Goal: Task Accomplishment & Management: Manage account settings

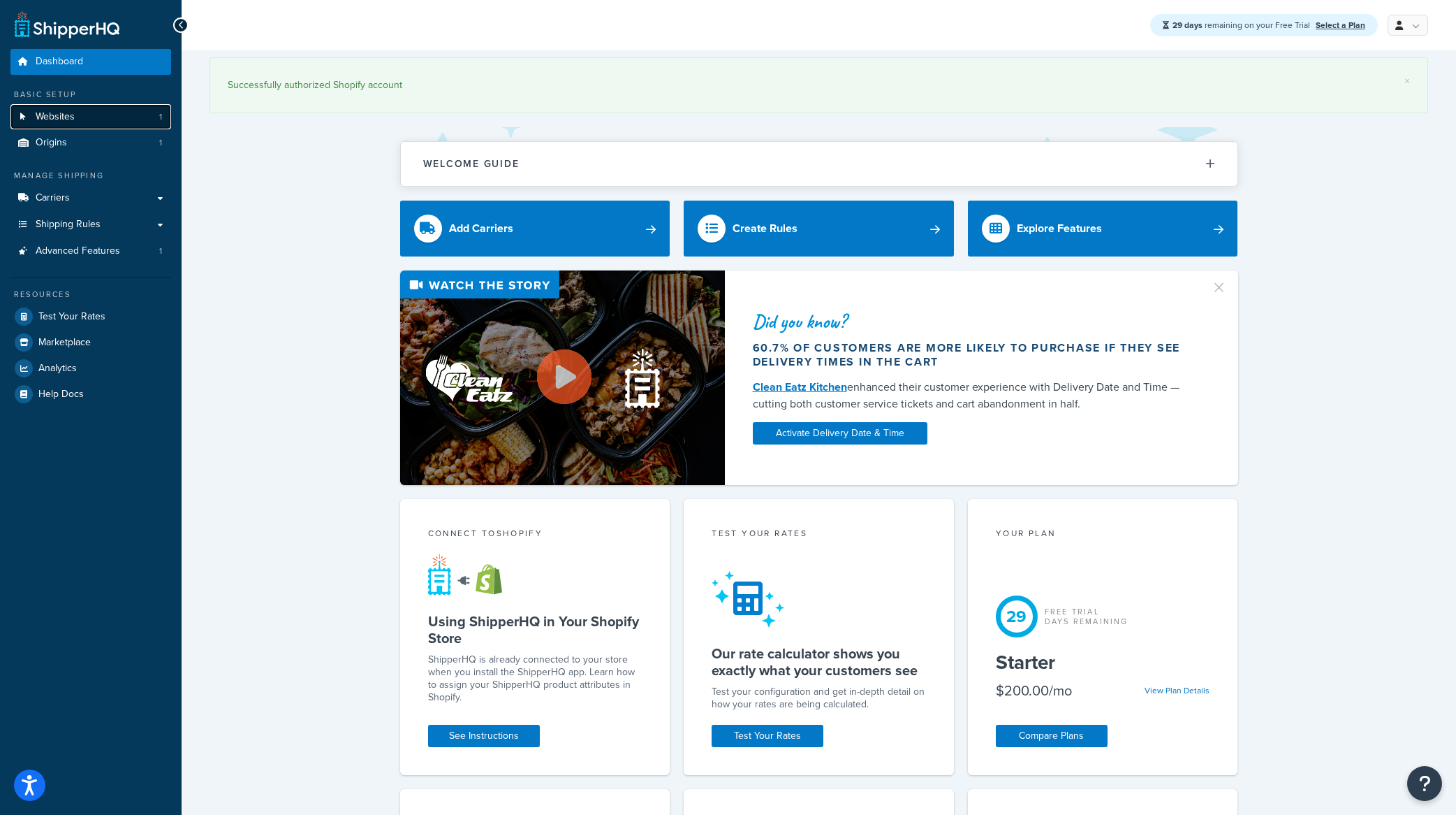
click at [68, 125] on link "Websites 1" at bounding box center [91, 117] width 161 height 26
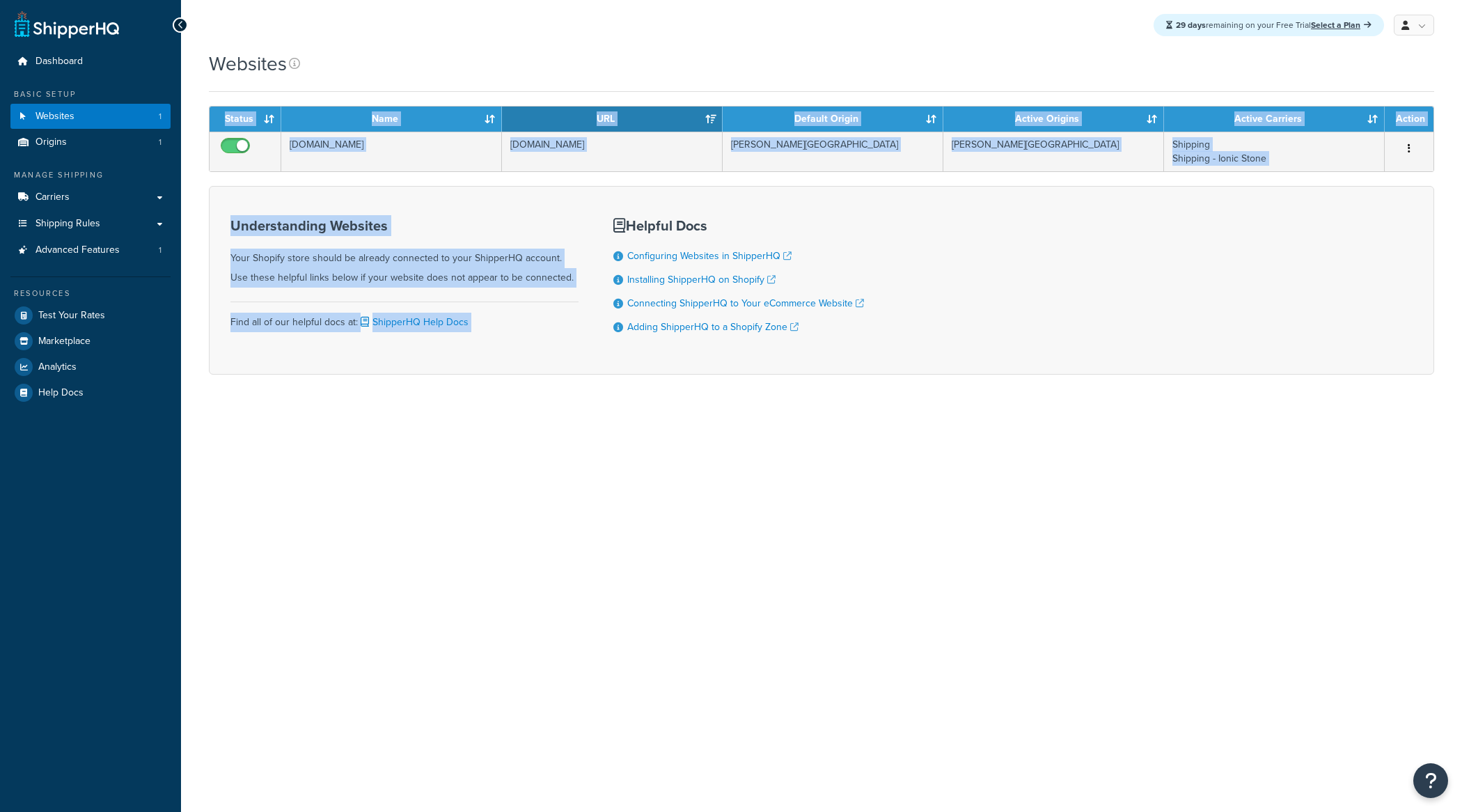
drag, startPoint x: 561, startPoint y: 77, endPoint x: 876, endPoint y: 456, distance: 492.8
click at [852, 421] on div "Websites Contact Us Send Us A Message Contact Information Name * Email * Compan…" at bounding box center [821, 237] width 1281 height 373
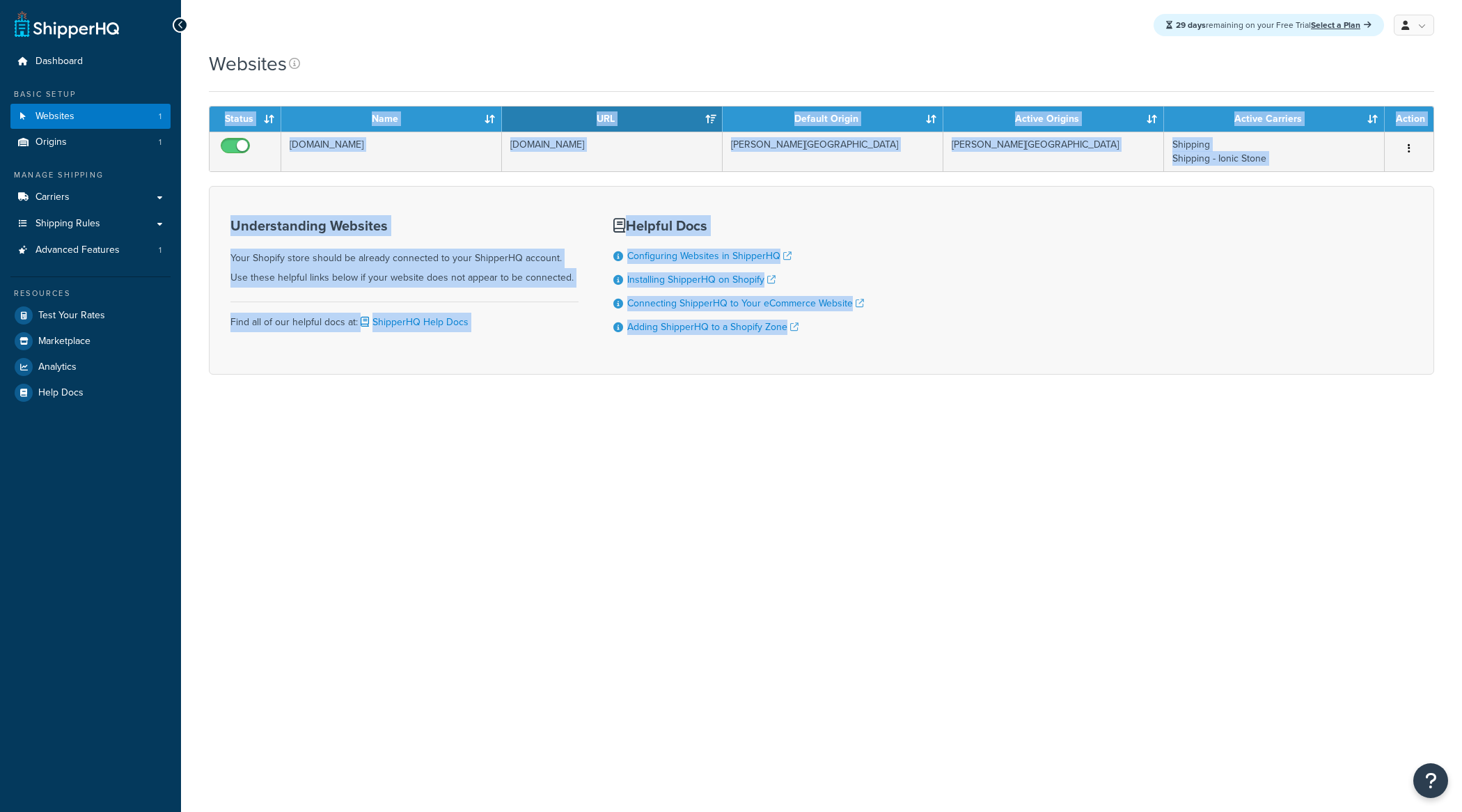
click at [876, 456] on div "29 days remaining on your Free Trial Select a Plan My Profile Billing Global Se…" at bounding box center [821, 406] width 1281 height 812
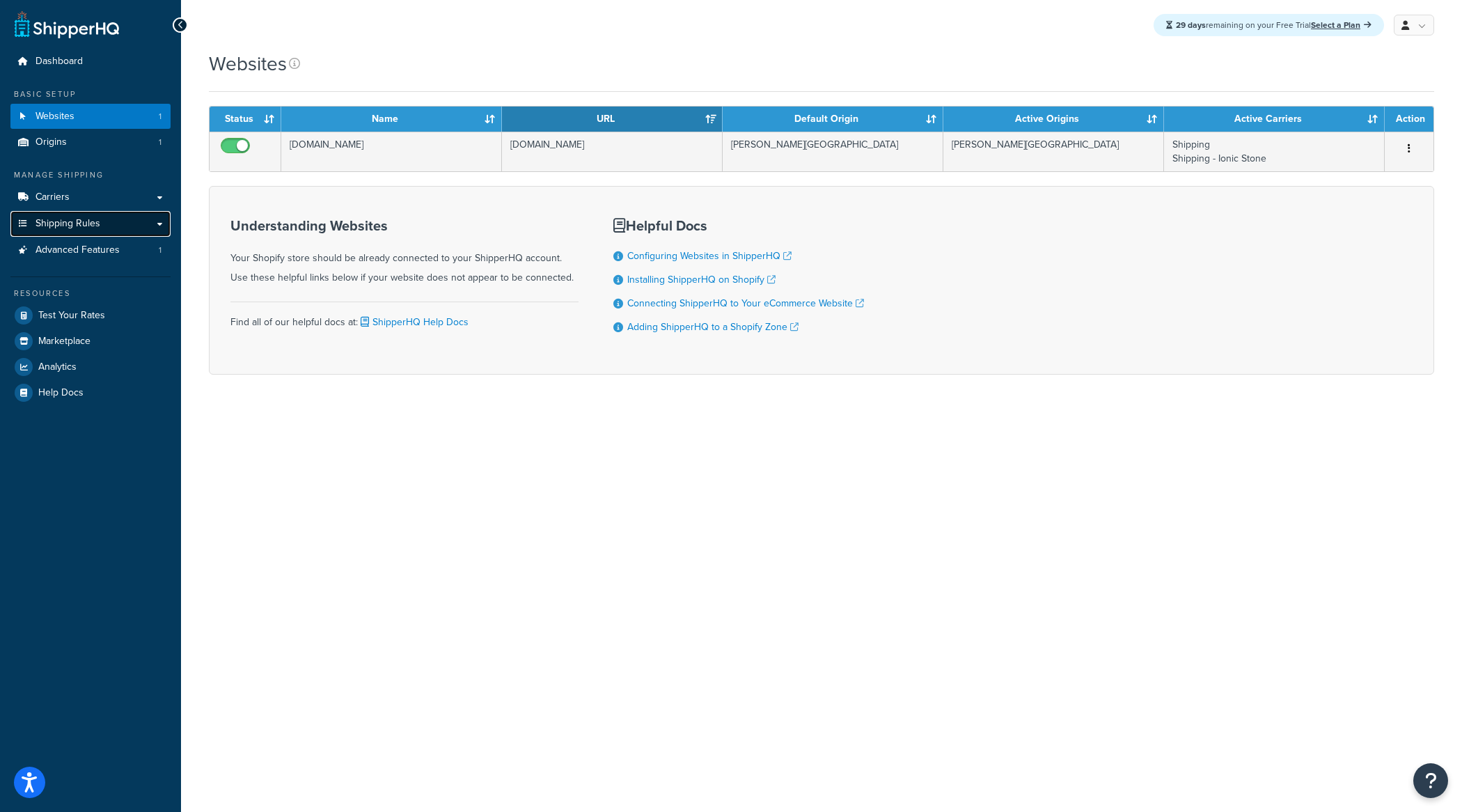
click at [109, 224] on link "Shipping Rules" at bounding box center [91, 224] width 160 height 26
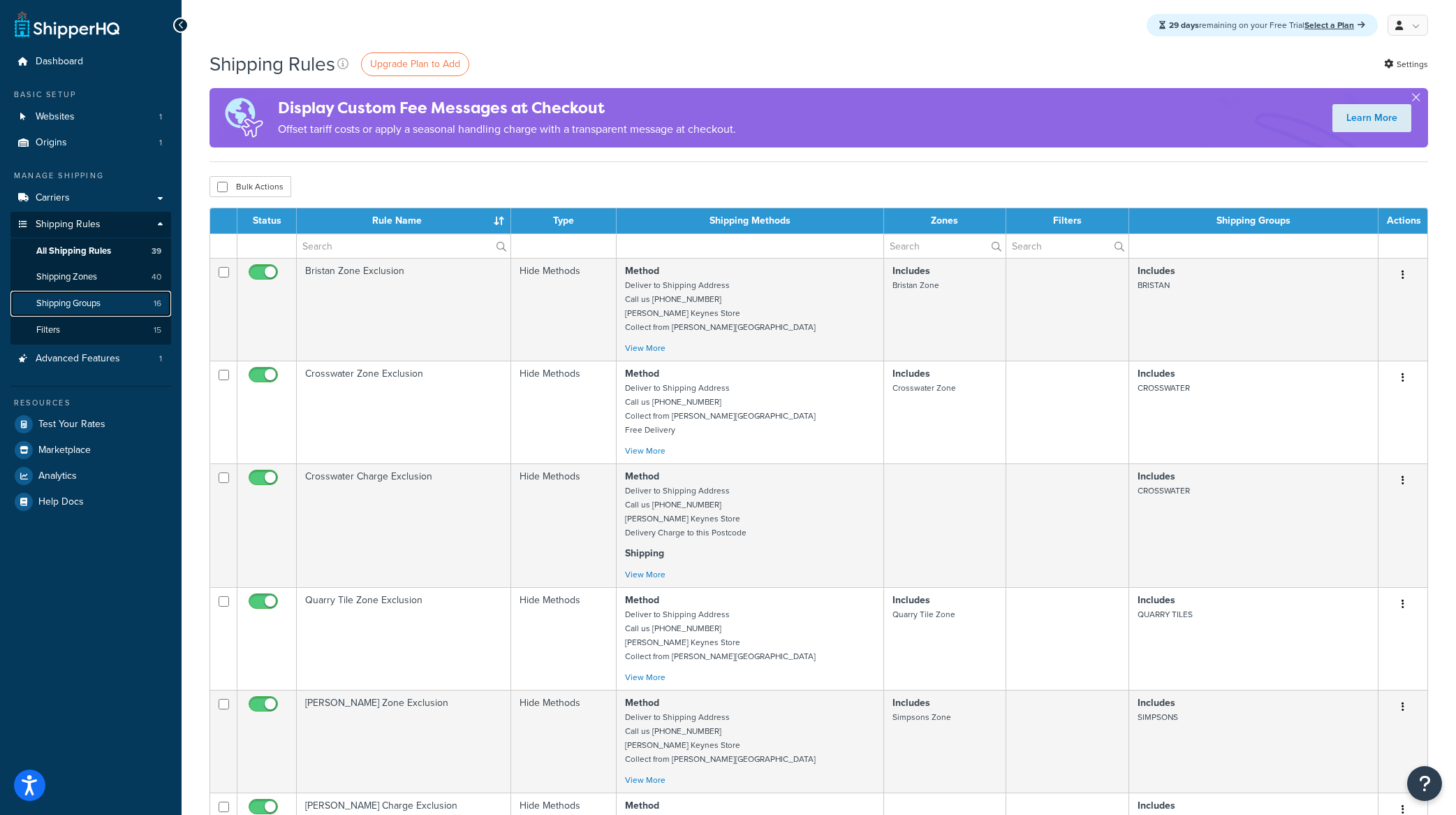
click at [70, 295] on link "Shipping Groups 16" at bounding box center [91, 304] width 161 height 26
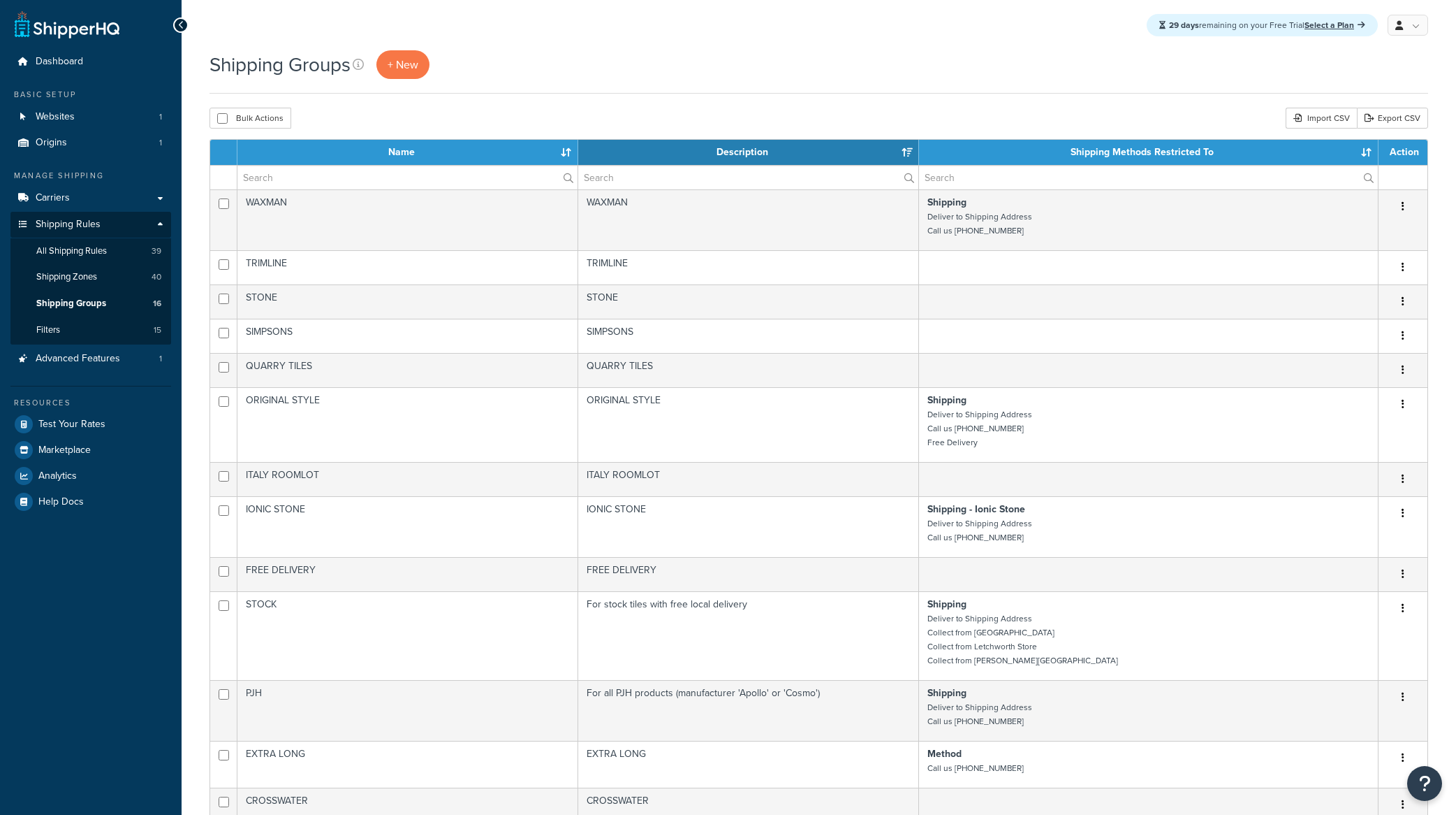
select select "15"
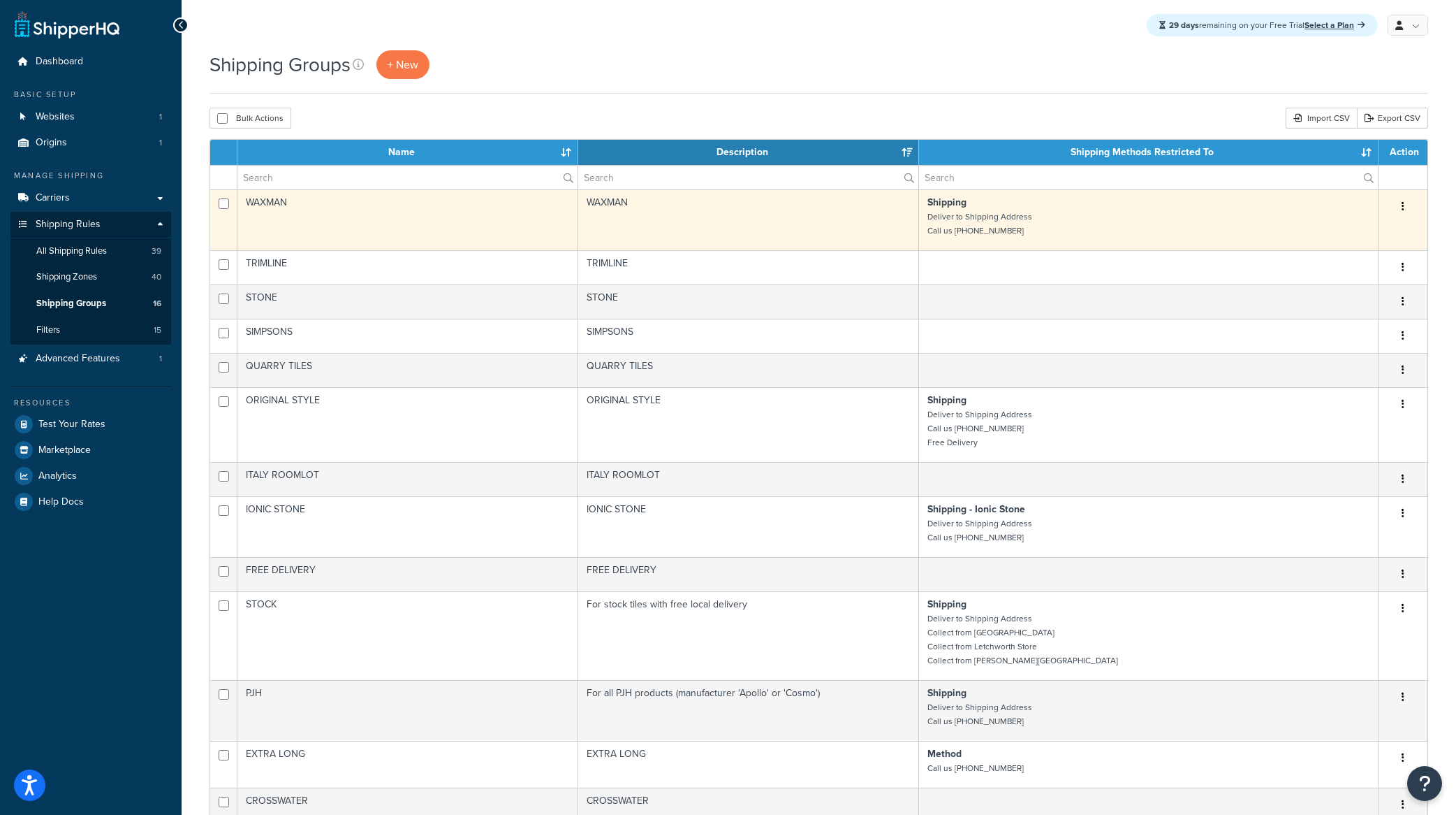
click at [1214, 212] on p "Shipping Deliver to Shipping Address Call us 01908 311104" at bounding box center [1148, 216] width 442 height 42
click at [1404, 210] on icon "button" at bounding box center [1403, 205] width 3 height 10
click at [1348, 232] on link "Edit" at bounding box center [1346, 235] width 110 height 28
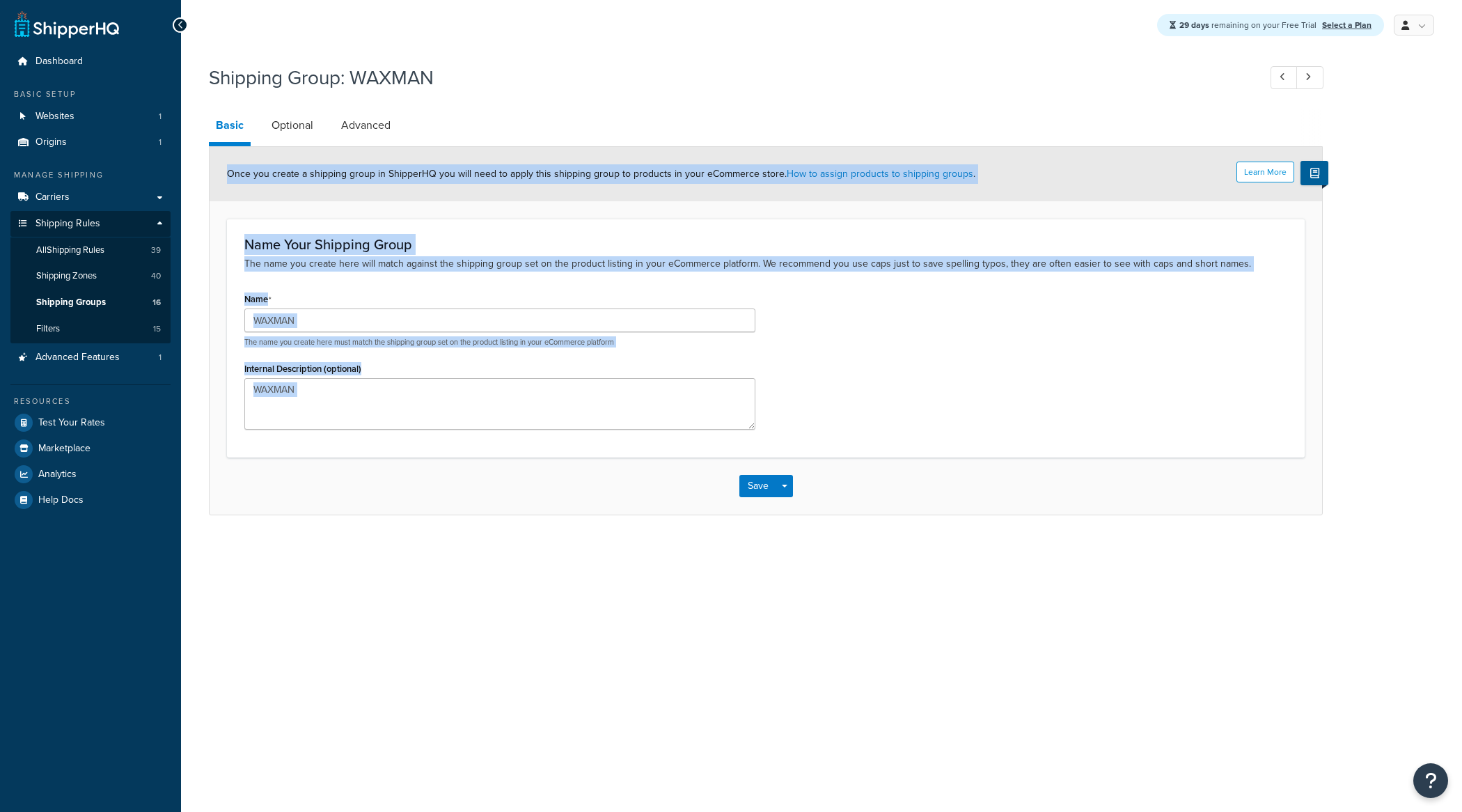
drag, startPoint x: 640, startPoint y: 132, endPoint x: 930, endPoint y: 582, distance: 535.4
click at [927, 579] on div "29 days remaining on your Free Trial Select a Plan My Profile Billing Global Se…" at bounding box center [821, 406] width 1281 height 812
click at [929, 581] on div "29 days remaining on your Free Trial Select a Plan My Profile Billing Global Se…" at bounding box center [821, 406] width 1281 height 812
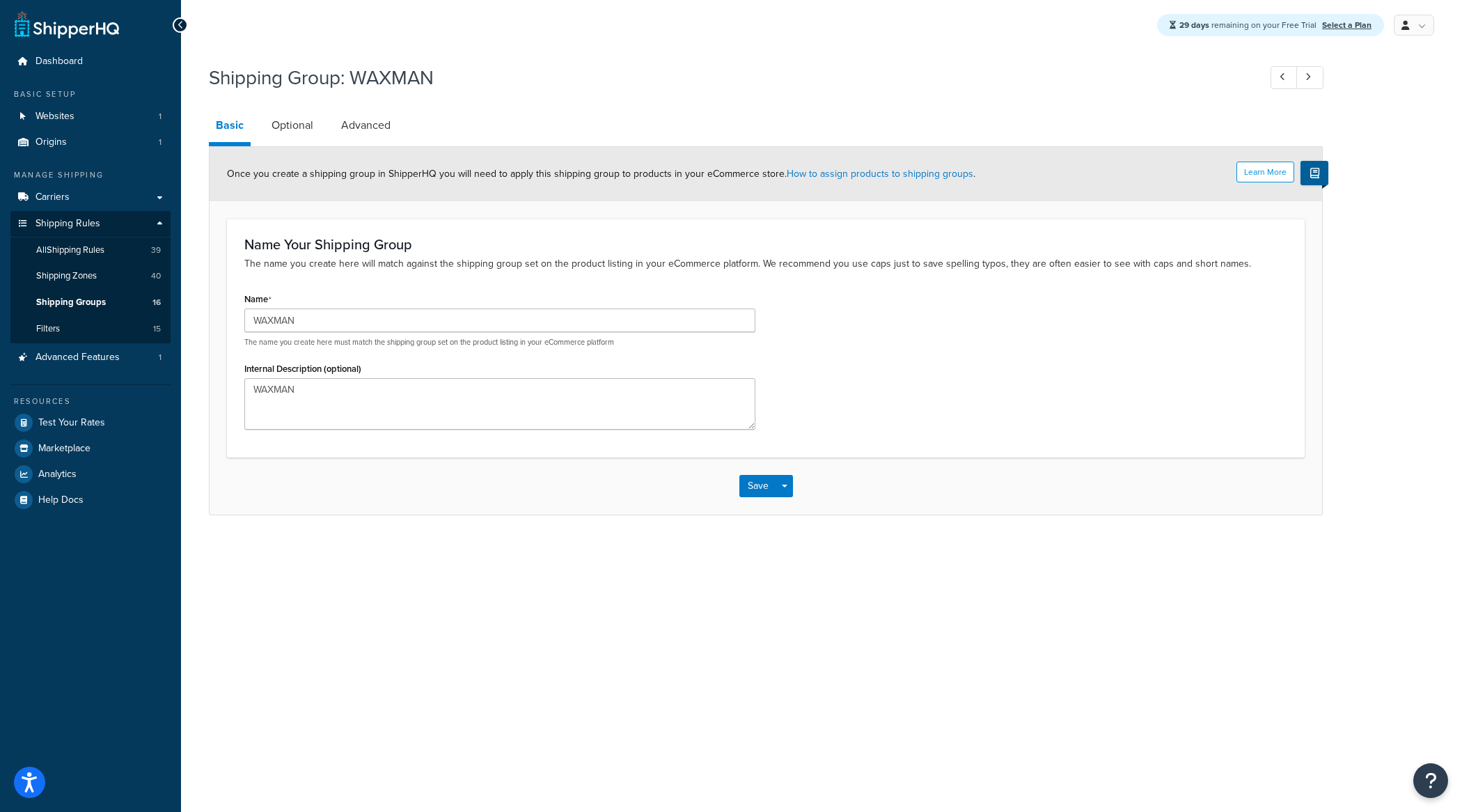
click at [538, 175] on span "Once you create a shipping group in ShipperHQ you will need to apply this shipp…" at bounding box center [601, 173] width 749 height 15
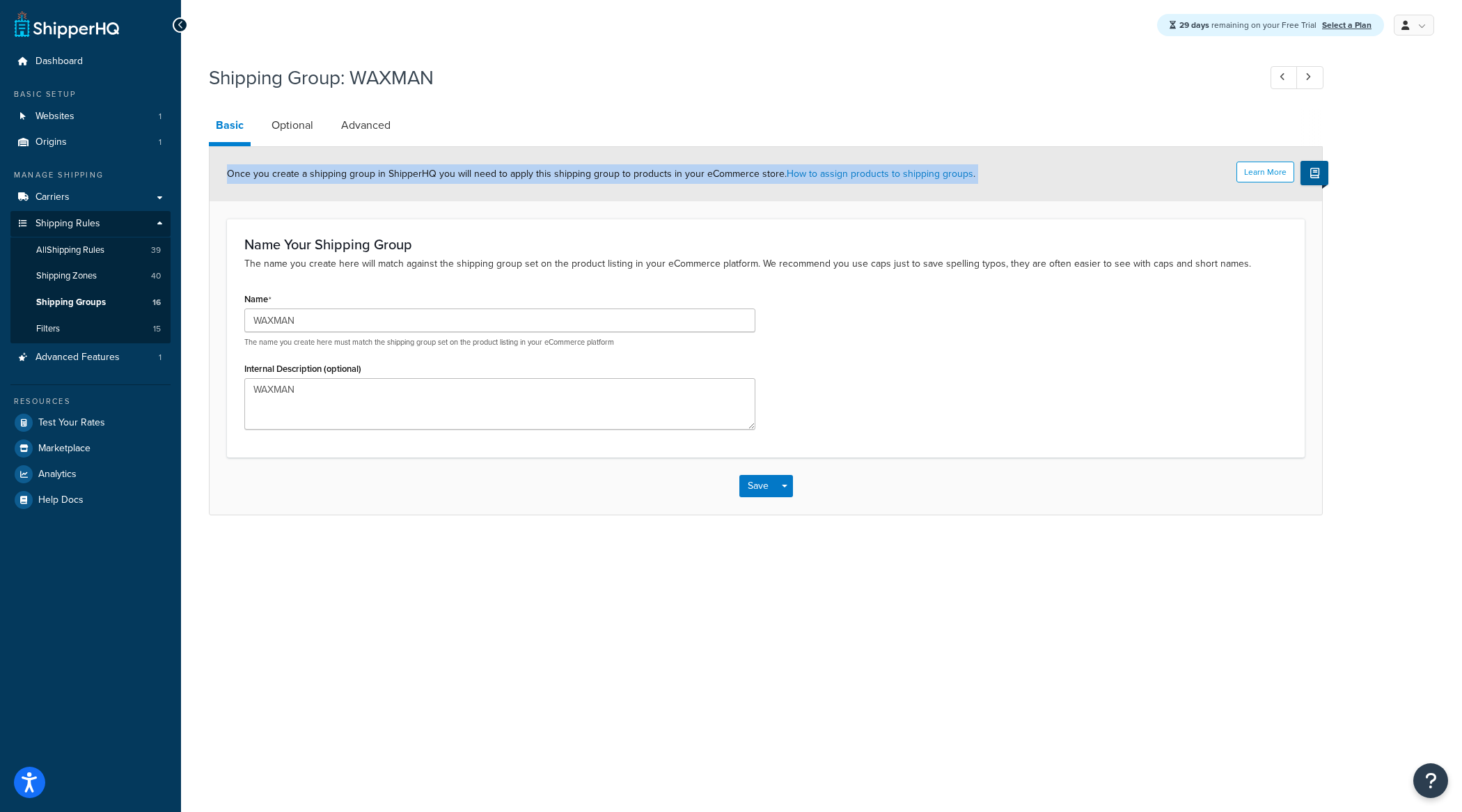
click at [538, 175] on span "Once you create a shipping group in ShipperHQ you will need to apply this shipp…" at bounding box center [601, 173] width 749 height 15
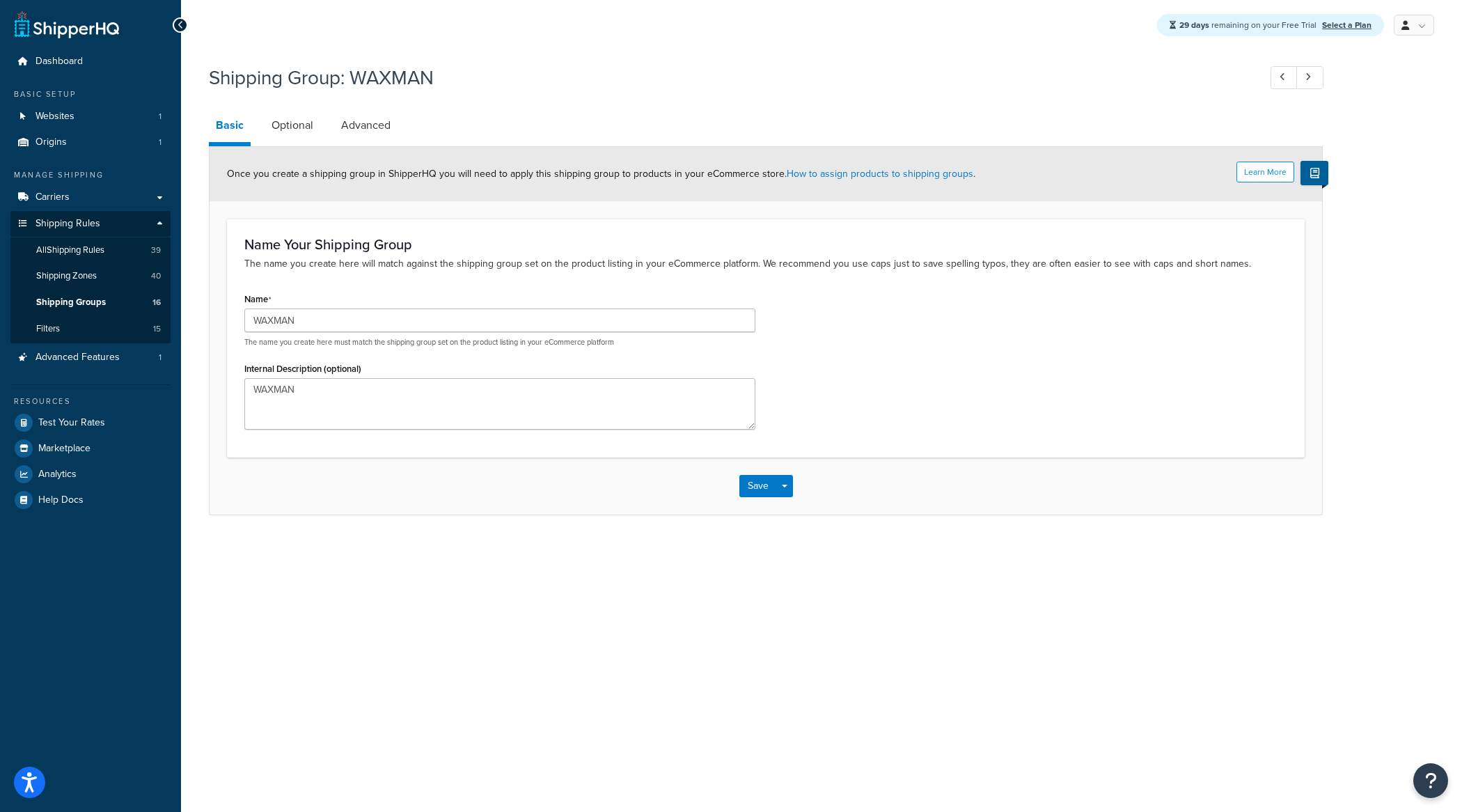
click at [956, 269] on p "The name you create here will match against the shipping group set on the produ…" at bounding box center [765, 264] width 1043 height 15
click at [881, 177] on link "How to assign products to shipping groups" at bounding box center [880, 173] width 186 height 15
